Goal: Transaction & Acquisition: Book appointment/travel/reservation

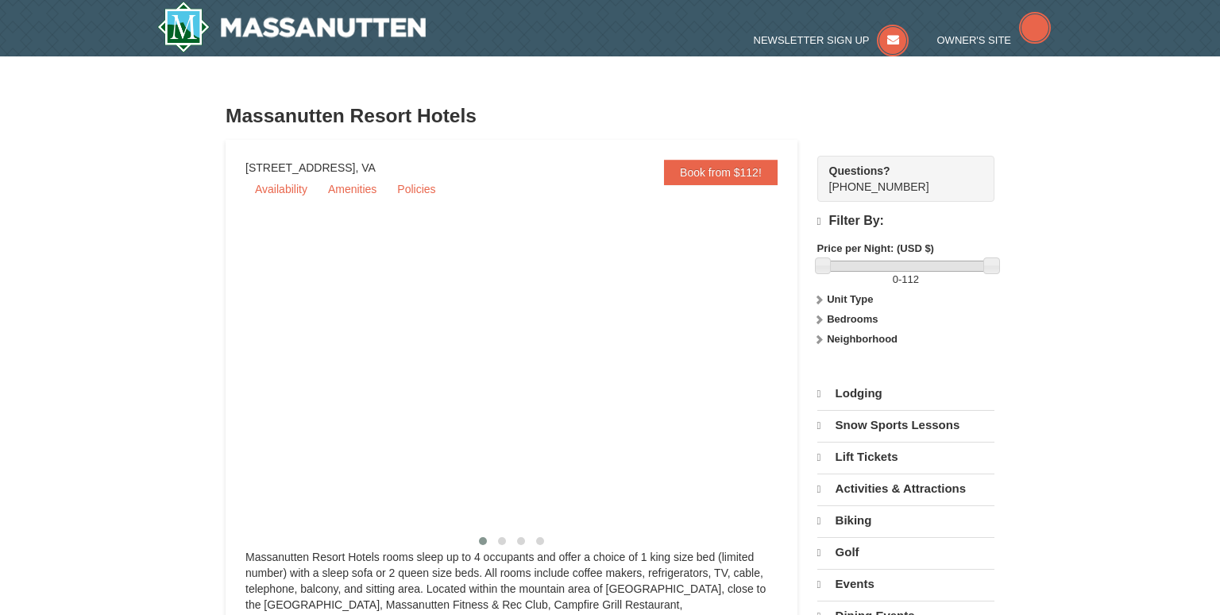
select select "9"
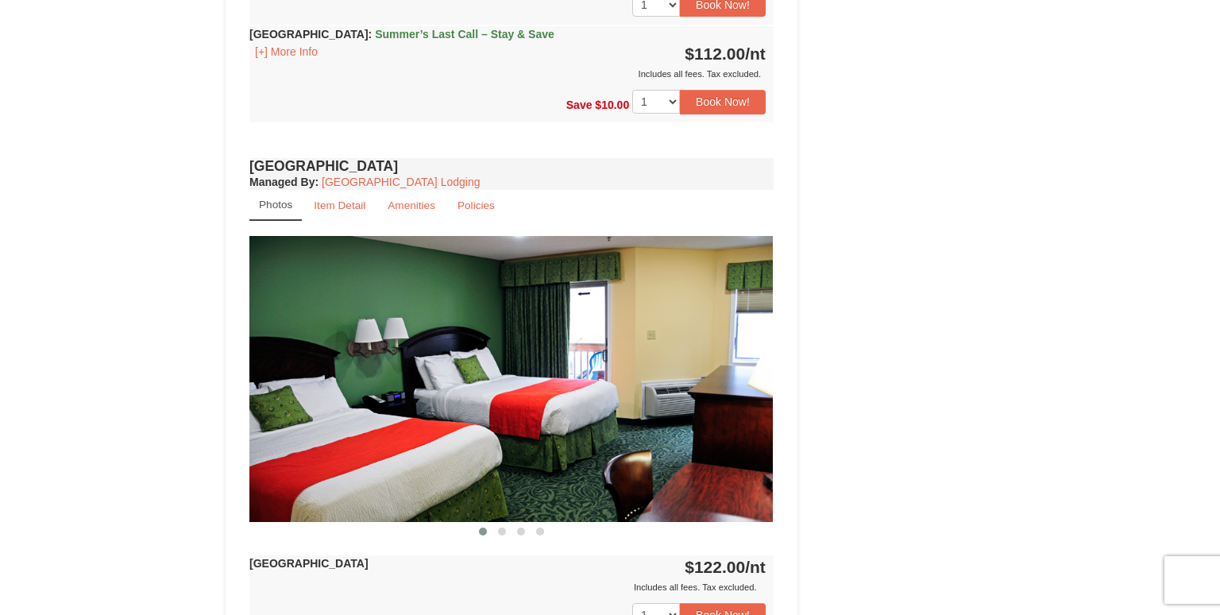
scroll to position [879, 0]
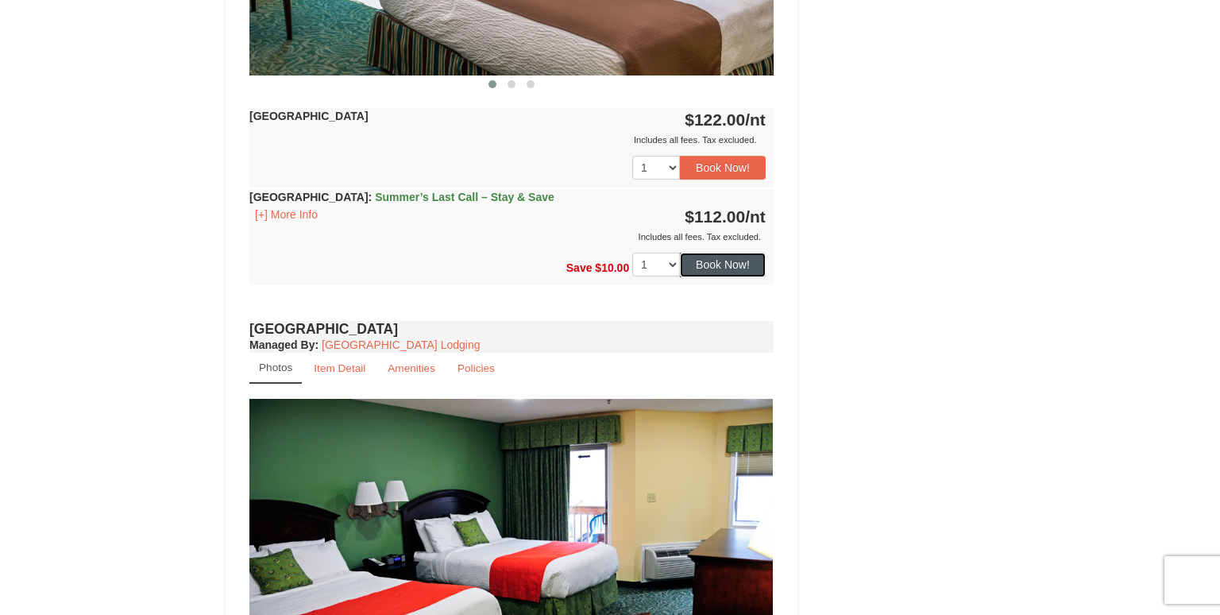
click at [713, 255] on button "Book Now!" at bounding box center [723, 265] width 86 height 24
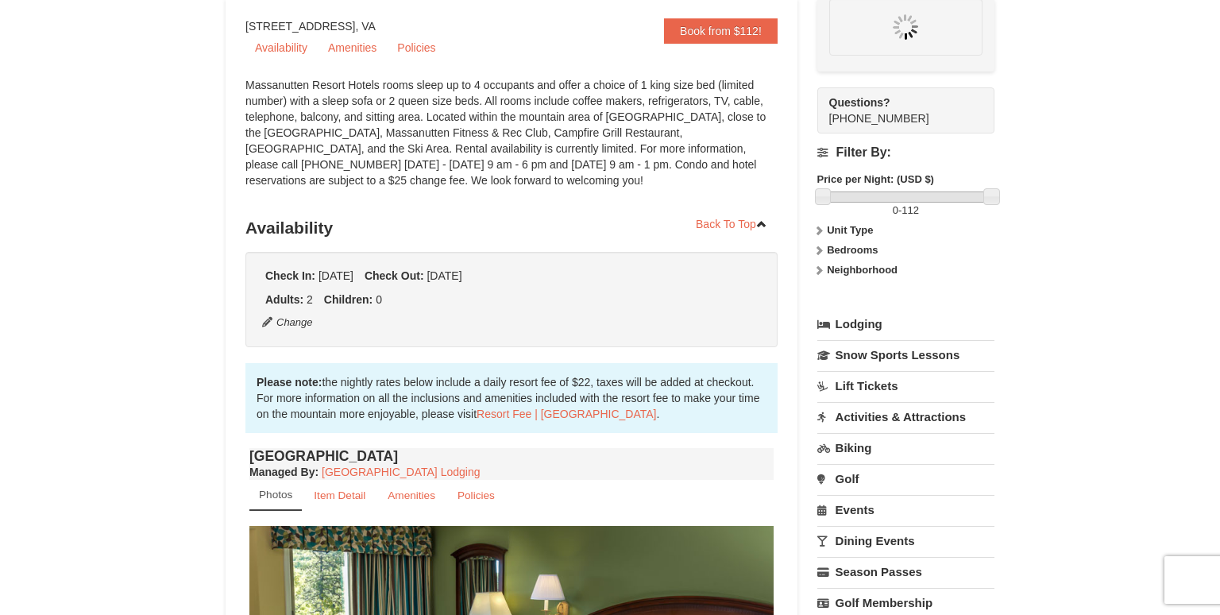
scroll to position [139, 0]
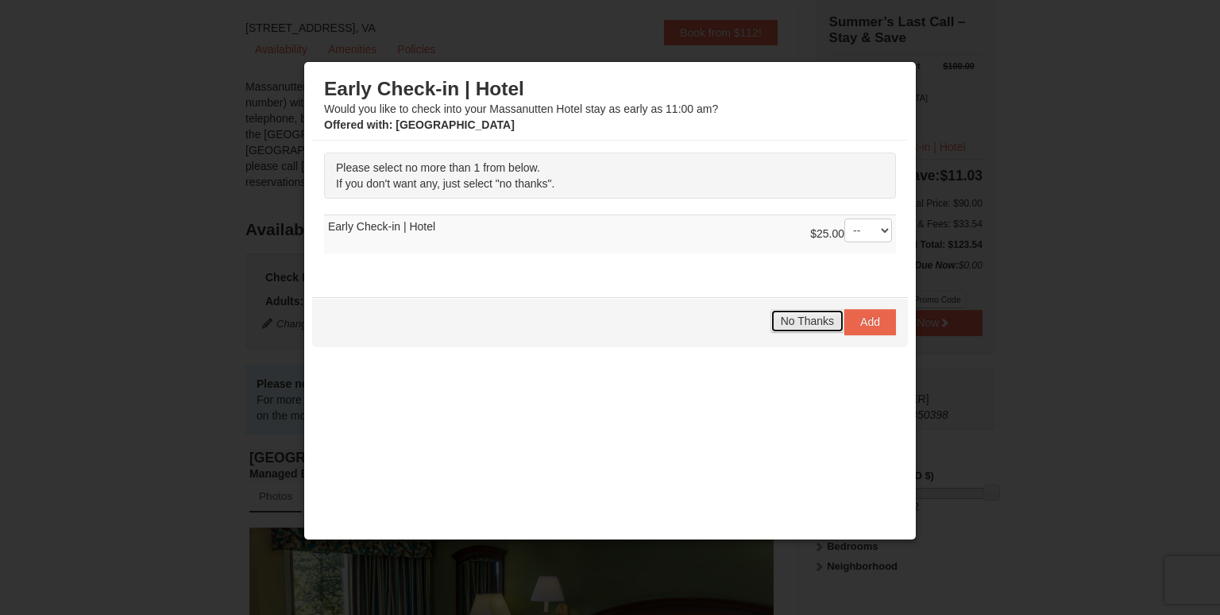
click at [798, 321] on span "No Thanks" at bounding box center [807, 321] width 53 height 13
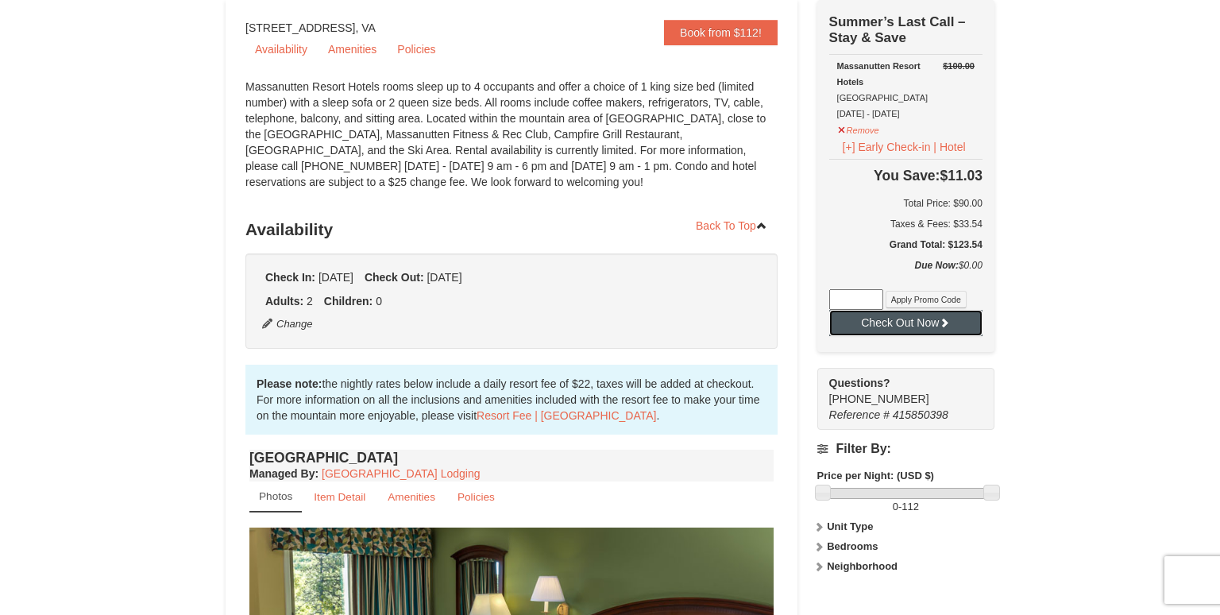
click at [887, 318] on button "Check Out Now" at bounding box center [905, 322] width 153 height 25
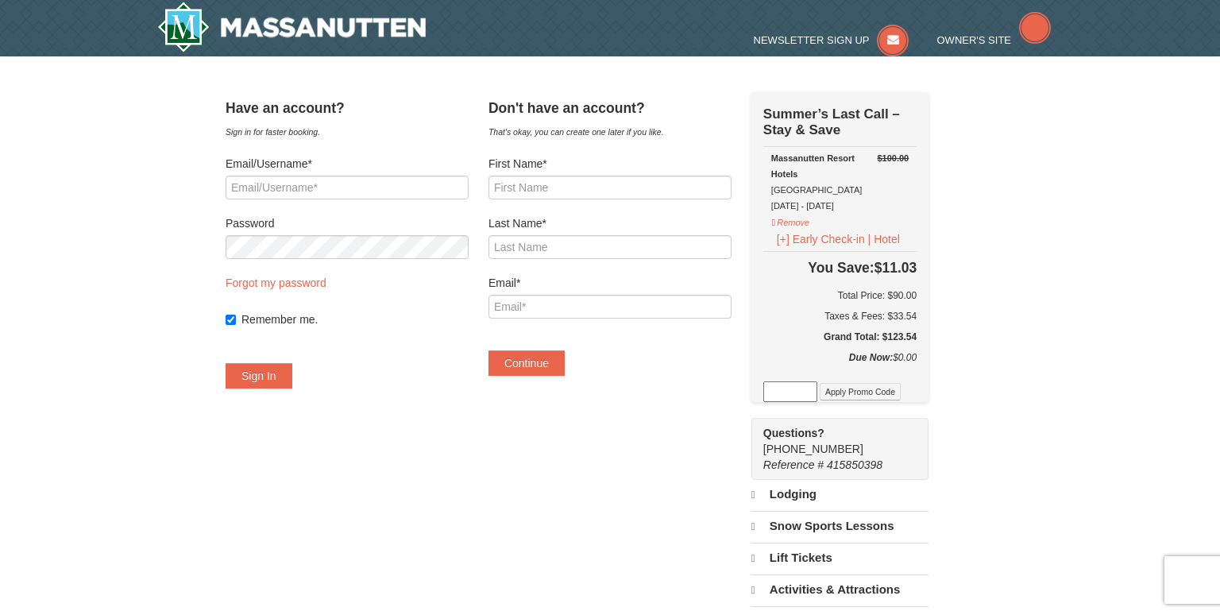
select select "9"
